Goal: Find contact information: Find contact information

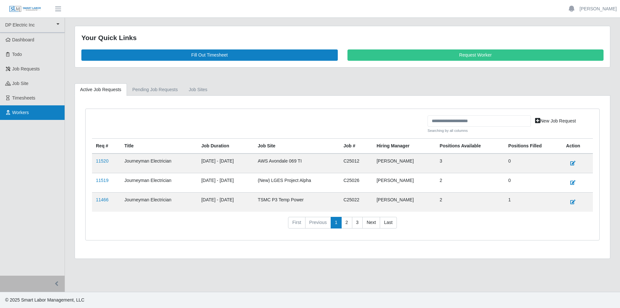
click at [20, 113] on span "Workers" at bounding box center [20, 112] width 17 height 5
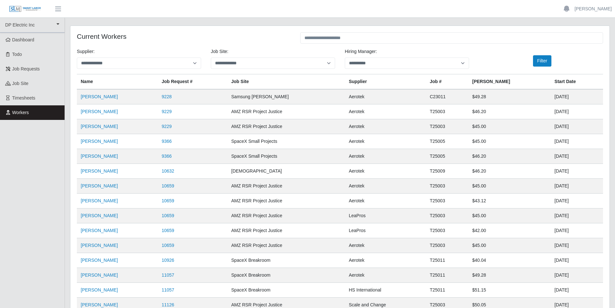
scroll to position [62, 0]
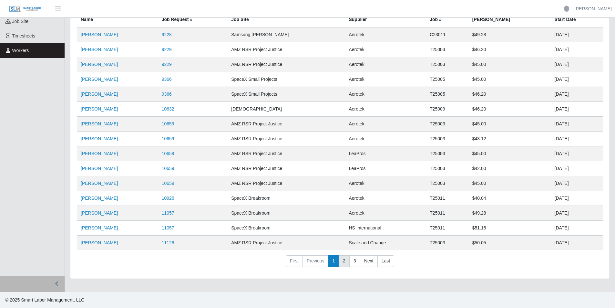
click at [344, 263] on link "2" at bounding box center [344, 261] width 11 height 12
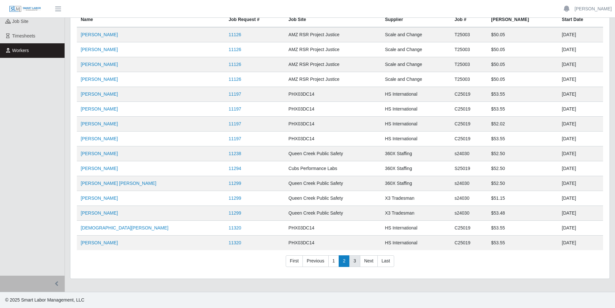
click at [354, 263] on link "3" at bounding box center [354, 261] width 11 height 12
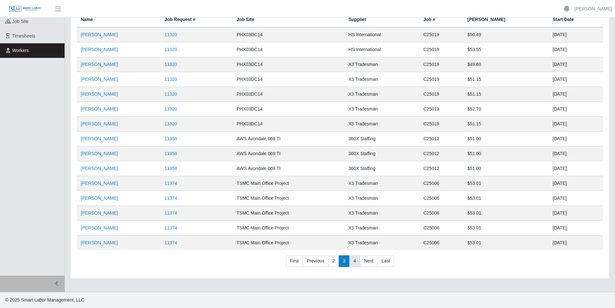
click at [354, 263] on link "4" at bounding box center [354, 261] width 11 height 12
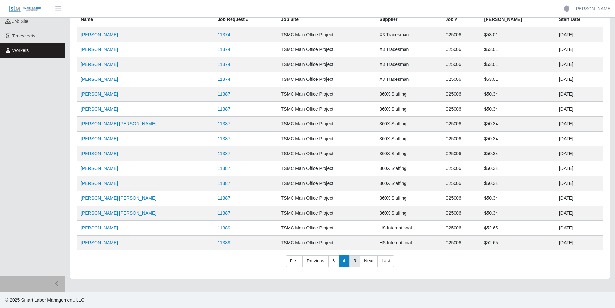
click at [354, 263] on link "5" at bounding box center [354, 261] width 11 height 12
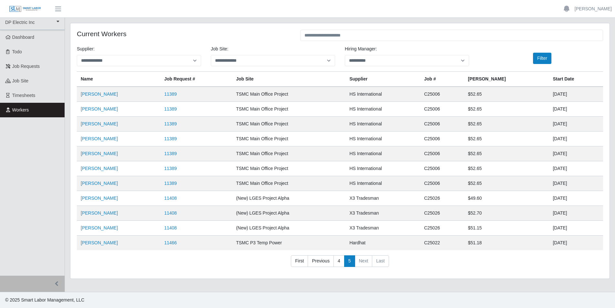
scroll to position [3, 0]
click at [303, 261] on link "First" at bounding box center [299, 261] width 17 height 12
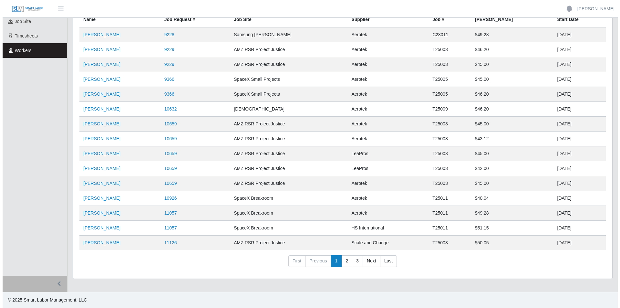
scroll to position [0, 0]
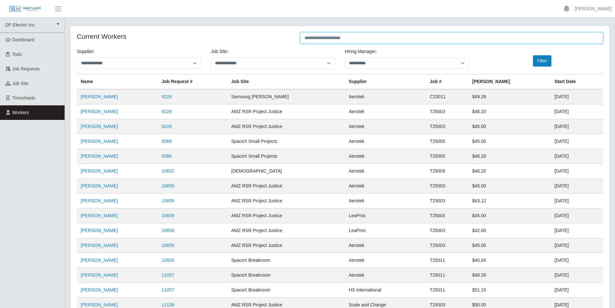
click at [342, 36] on input "text" at bounding box center [451, 37] width 303 height 11
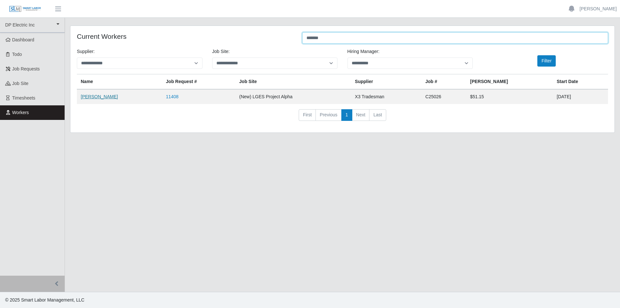
type input "*******"
click at [115, 97] on link "[PERSON_NAME]" at bounding box center [99, 96] width 37 height 5
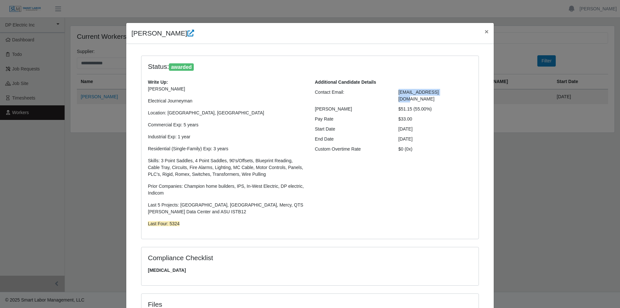
drag, startPoint x: 396, startPoint y: 94, endPoint x: 447, endPoint y: 90, distance: 50.8
click at [447, 90] on div "[EMAIL_ADDRESS][DOMAIN_NAME]" at bounding box center [436, 96] width 84 height 14
copy span "[EMAIL_ADDRESS][DOMAIN_NAME]"
click at [485, 31] on span "×" at bounding box center [487, 31] width 4 height 7
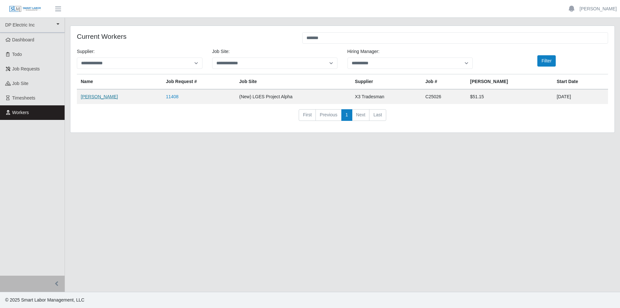
click at [104, 97] on link "[PERSON_NAME]" at bounding box center [99, 96] width 37 height 5
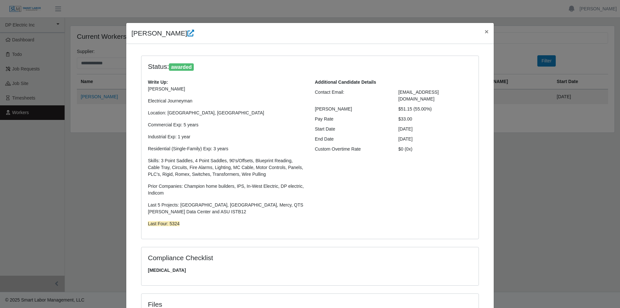
click at [529, 117] on div "[PERSON_NAME] × Status: awarded Write Up: [PERSON_NAME] Electrical Journeyman L…" at bounding box center [310, 154] width 620 height 308
click at [485, 33] on span "×" at bounding box center [487, 31] width 4 height 7
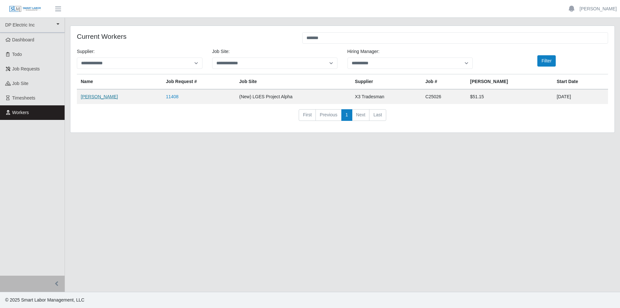
click at [107, 98] on link "[PERSON_NAME]" at bounding box center [99, 96] width 37 height 5
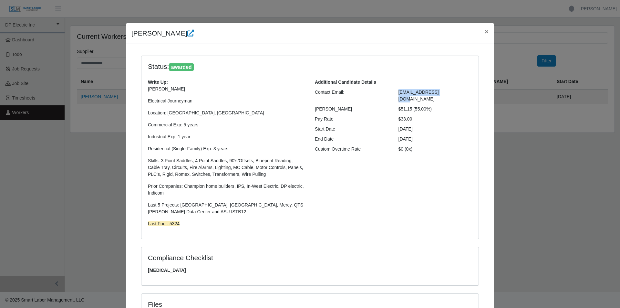
drag, startPoint x: 443, startPoint y: 93, endPoint x: 397, endPoint y: 94, distance: 46.2
click at [397, 94] on div "[EMAIL_ADDRESS][DOMAIN_NAME]" at bounding box center [436, 96] width 84 height 14
copy span "[EMAIL_ADDRESS][DOMAIN_NAME]"
click at [485, 33] on span "×" at bounding box center [487, 31] width 4 height 7
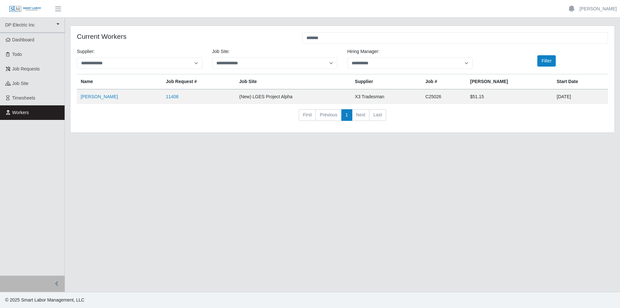
click at [307, 116] on li "First" at bounding box center [307, 115] width 17 height 12
click at [44, 109] on link "Workers" at bounding box center [32, 112] width 65 height 15
